Goal: Book appointment/travel/reservation

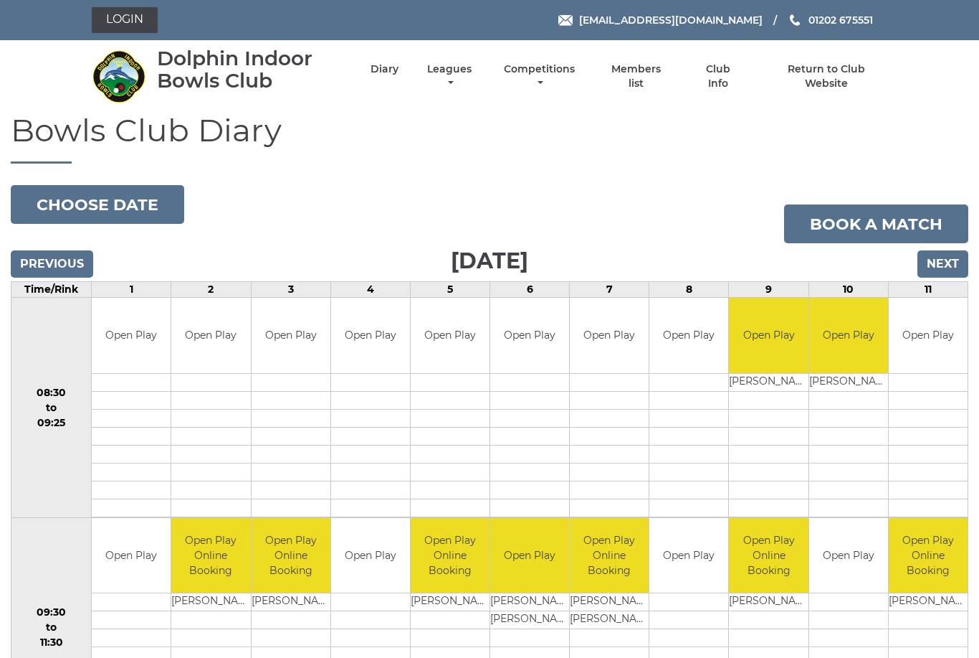
click at [949, 262] on input "Next" at bounding box center [943, 263] width 51 height 27
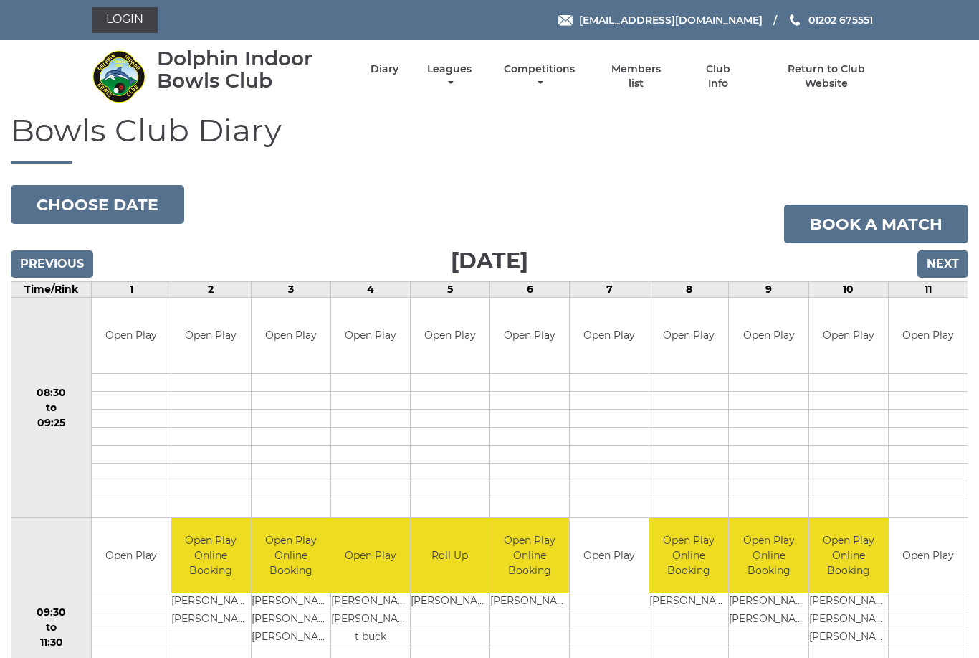
click at [950, 261] on input "Next" at bounding box center [943, 263] width 51 height 27
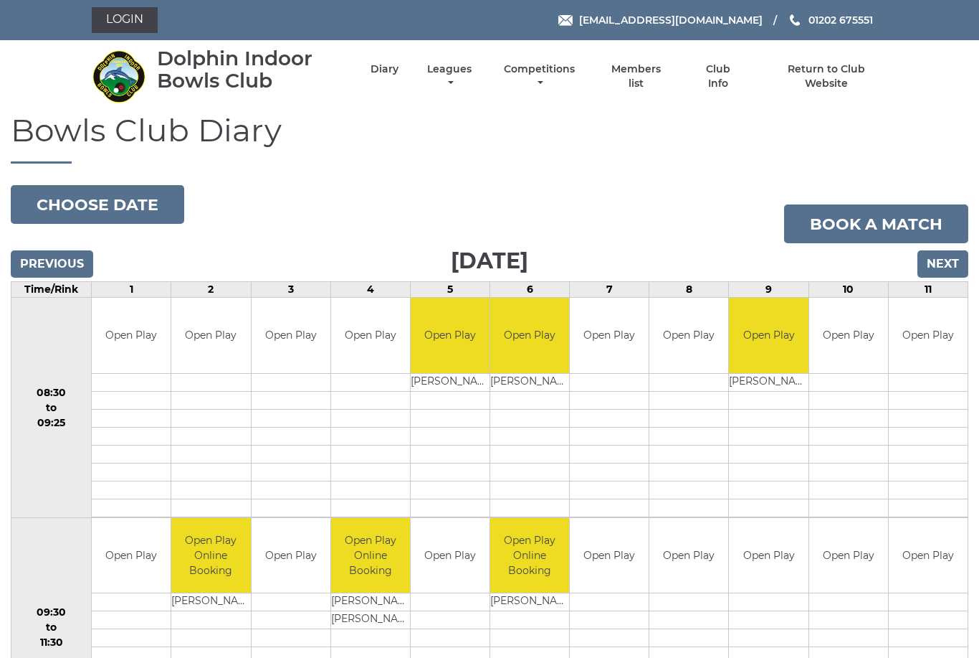
click at [947, 259] on input "Next" at bounding box center [943, 263] width 51 height 27
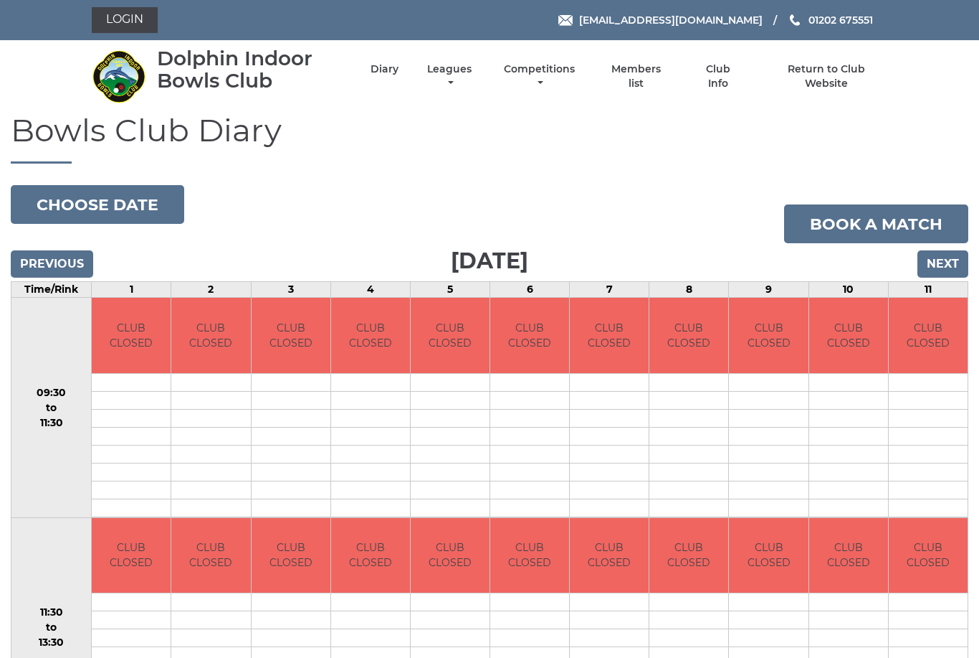
click at [947, 262] on input "Next" at bounding box center [943, 263] width 51 height 27
click at [944, 264] on input "Next" at bounding box center [943, 263] width 51 height 27
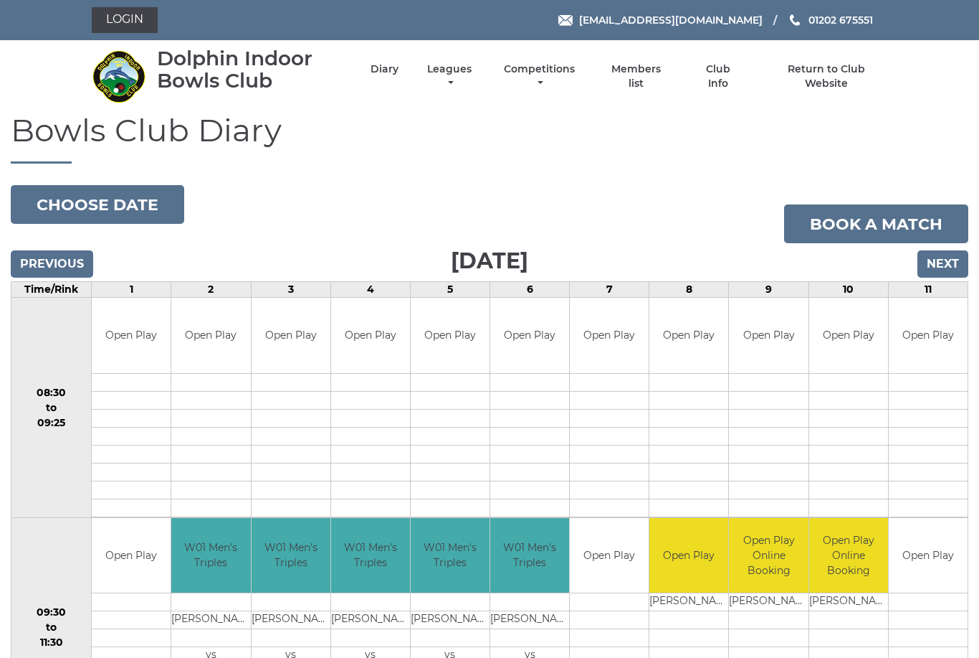
click at [944, 257] on input "Next" at bounding box center [943, 263] width 51 height 27
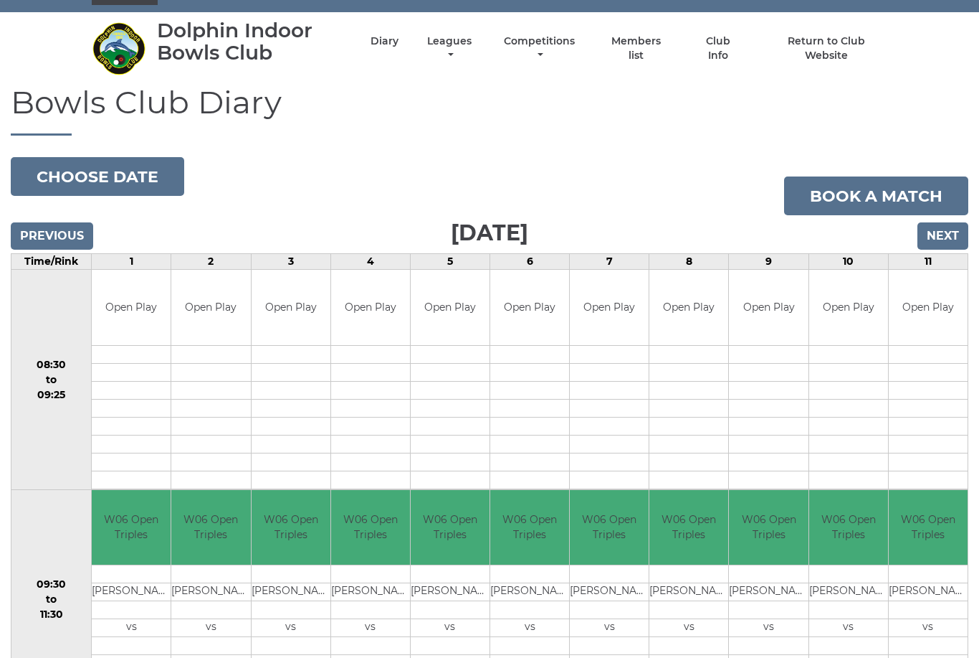
scroll to position [29, 0]
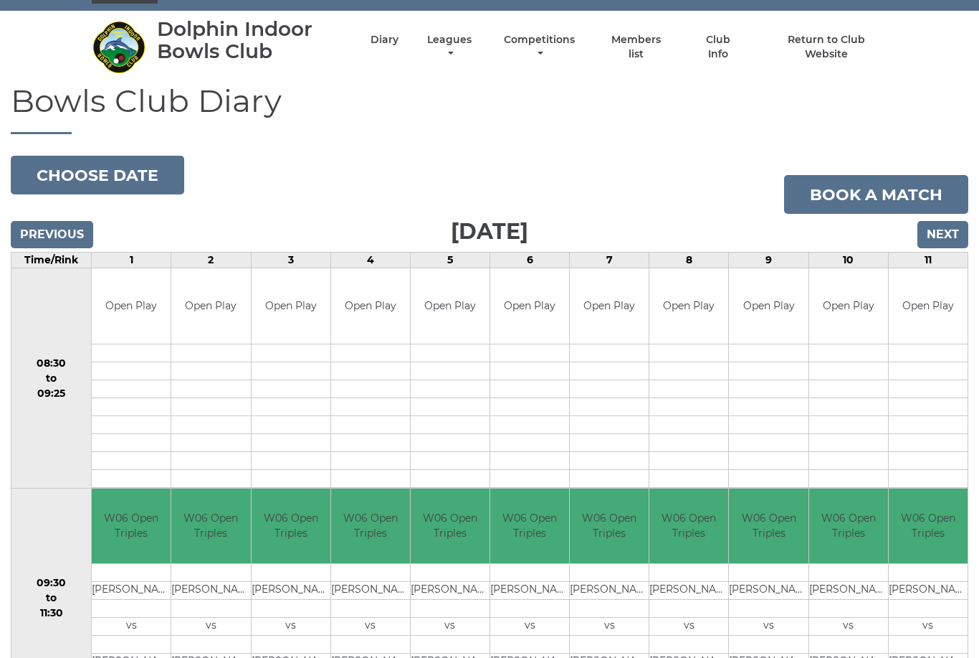
click at [948, 234] on input "Next" at bounding box center [943, 234] width 51 height 27
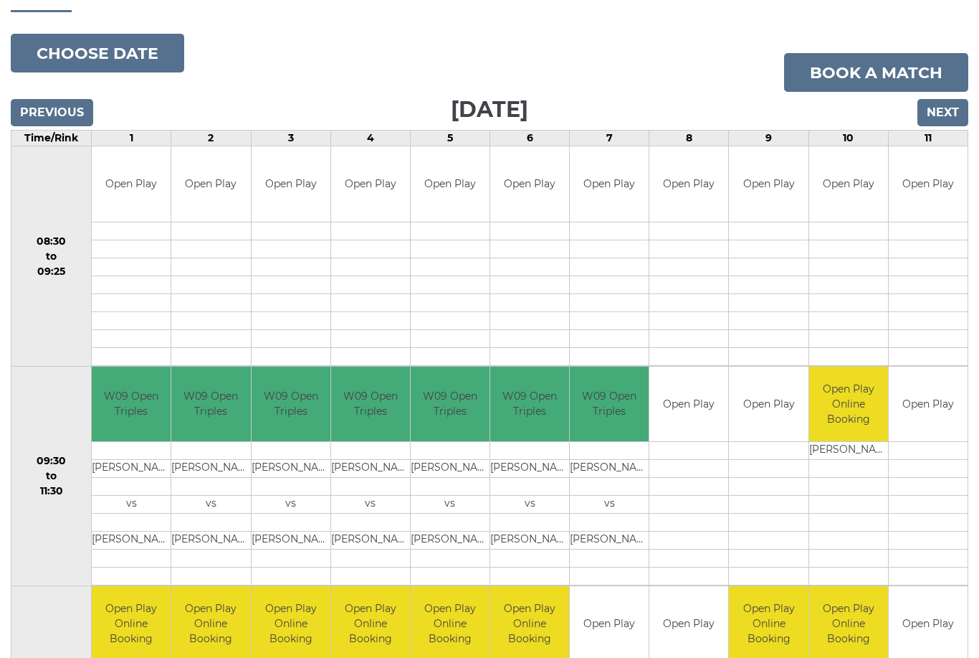
scroll to position [151, 0]
click at [949, 113] on input "Next" at bounding box center [943, 113] width 51 height 27
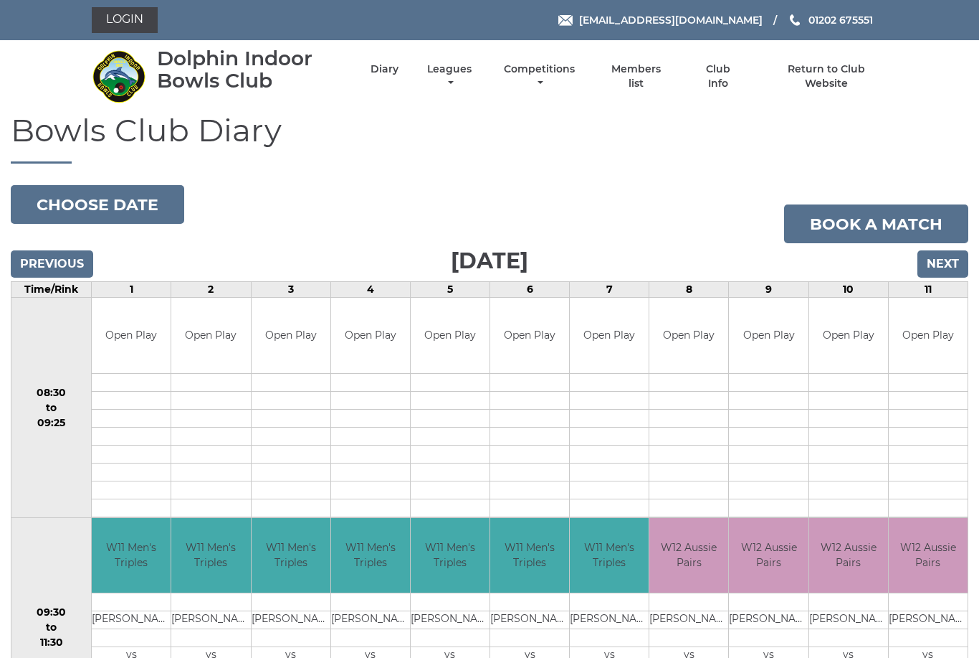
click at [954, 260] on input "Next" at bounding box center [943, 263] width 51 height 27
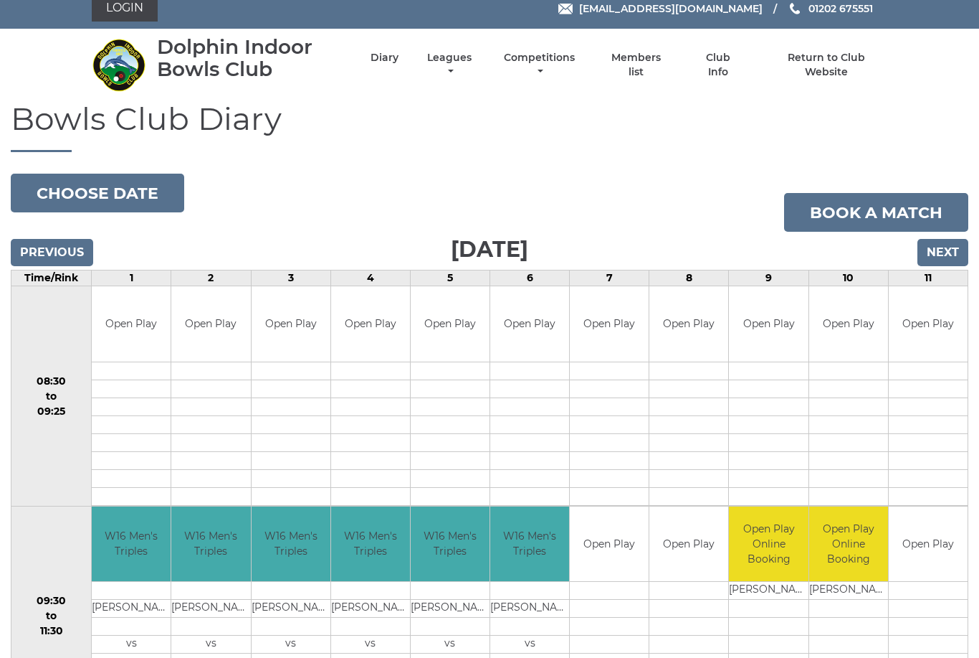
scroll to position [14, 0]
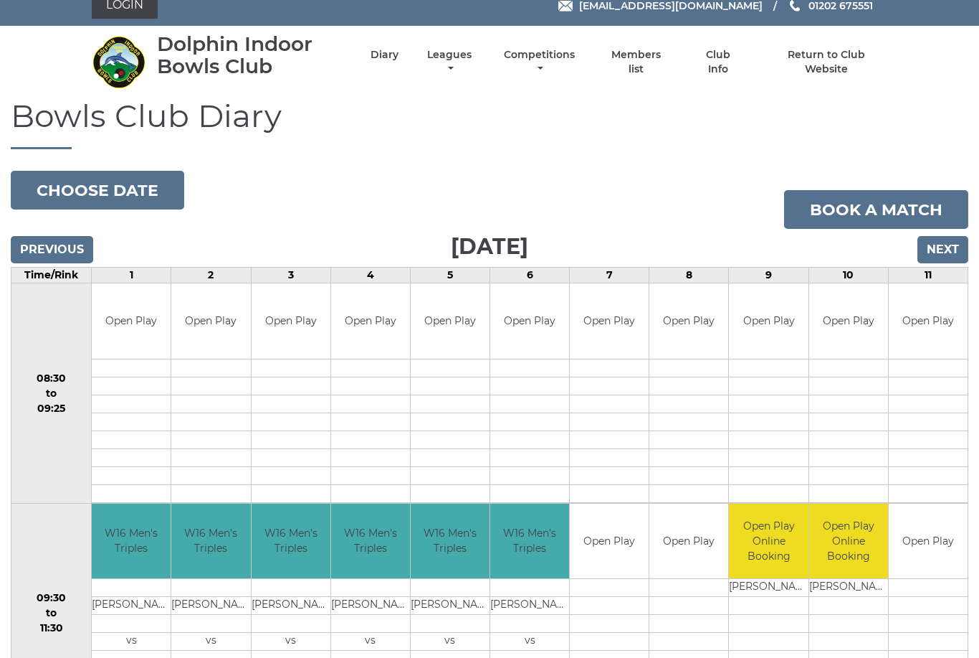
click at [949, 245] on input "Next" at bounding box center [943, 249] width 51 height 27
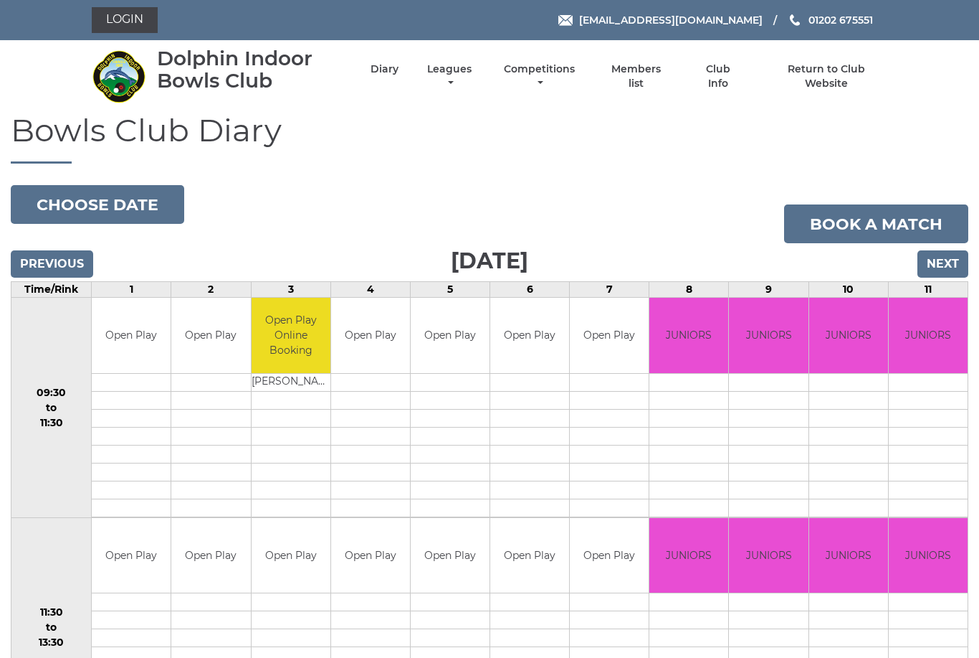
click at [943, 257] on input "Next" at bounding box center [943, 263] width 51 height 27
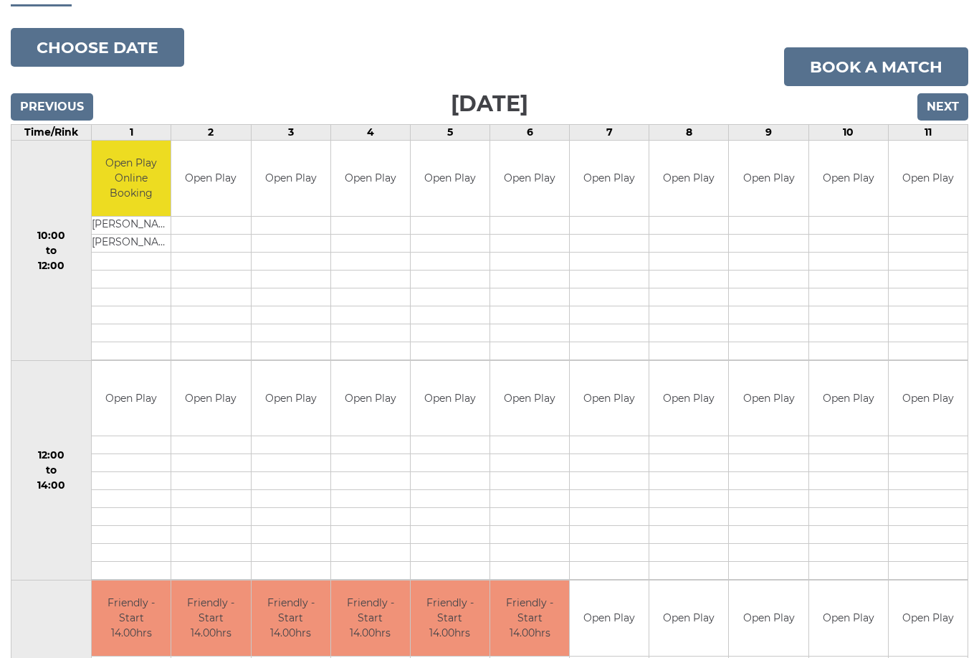
scroll to position [156, 0]
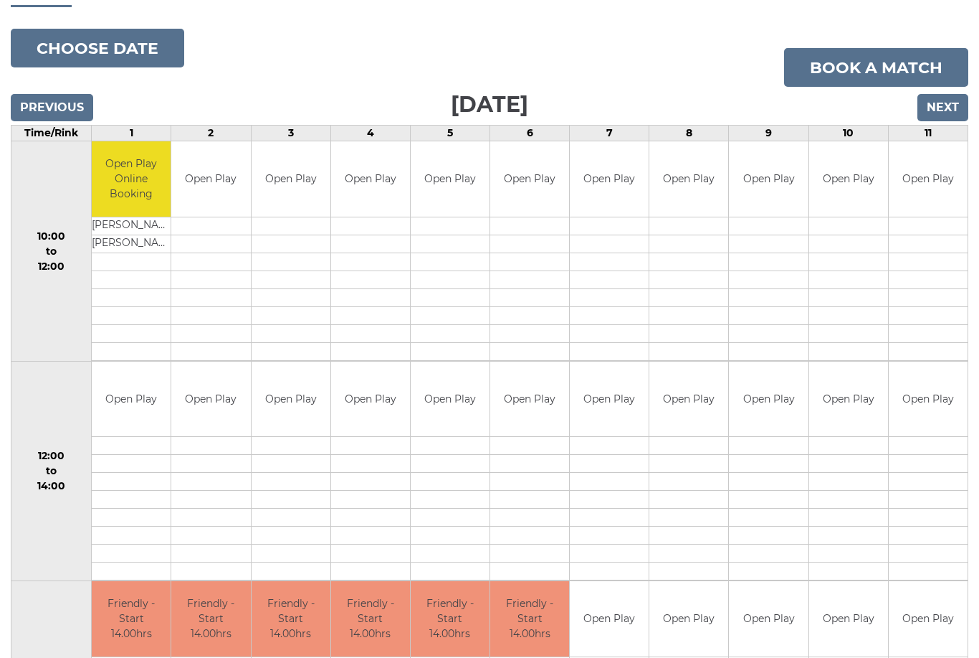
click at [947, 105] on input "Next" at bounding box center [943, 107] width 51 height 27
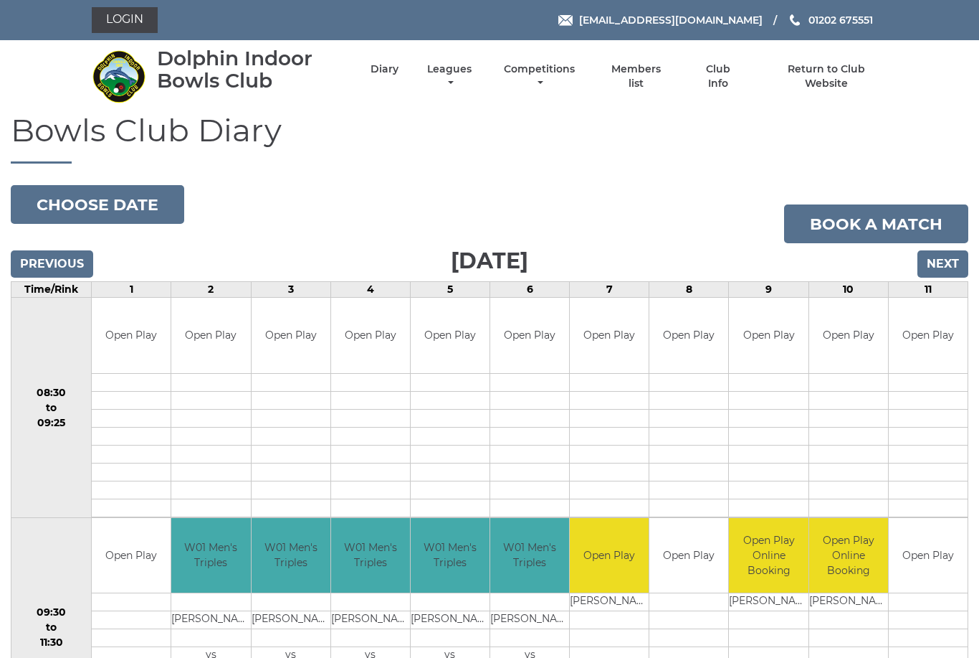
click at [945, 262] on input "Next" at bounding box center [943, 263] width 51 height 27
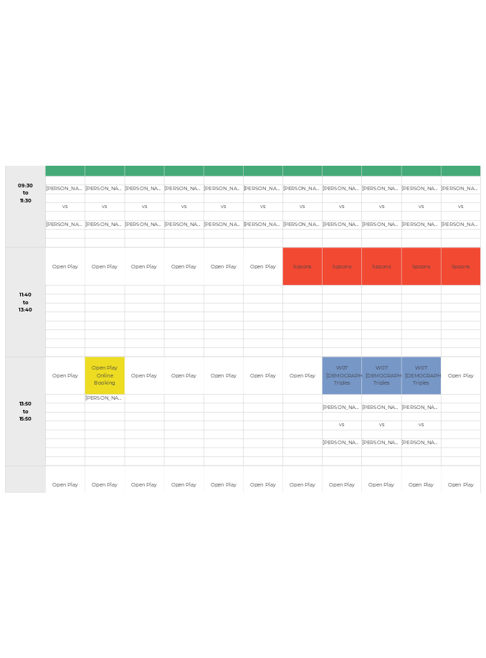
scroll to position [683, 0]
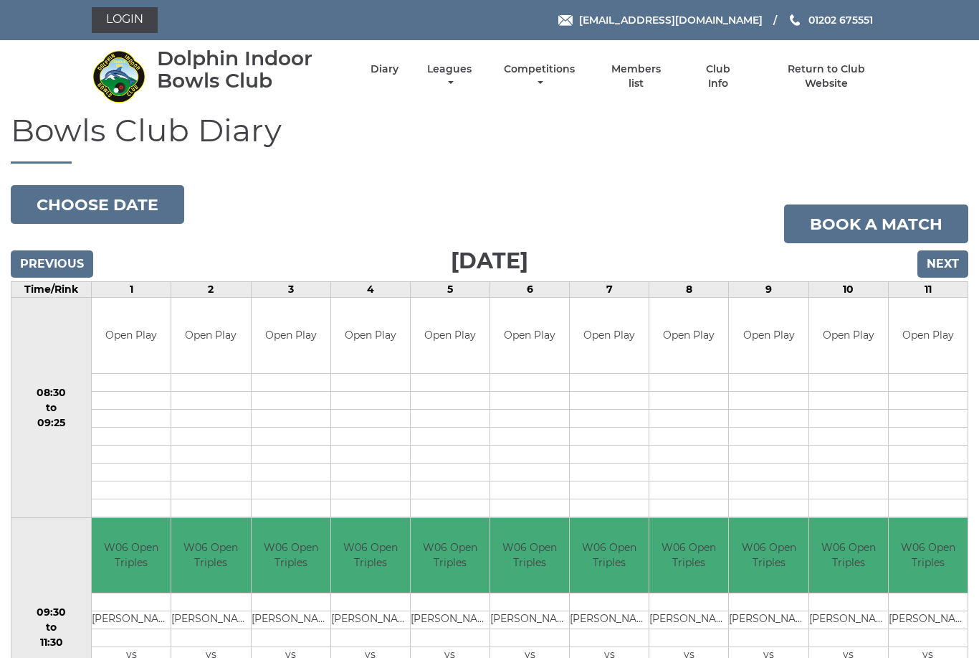
scroll to position [649, 0]
